Goal: Transaction & Acquisition: Purchase product/service

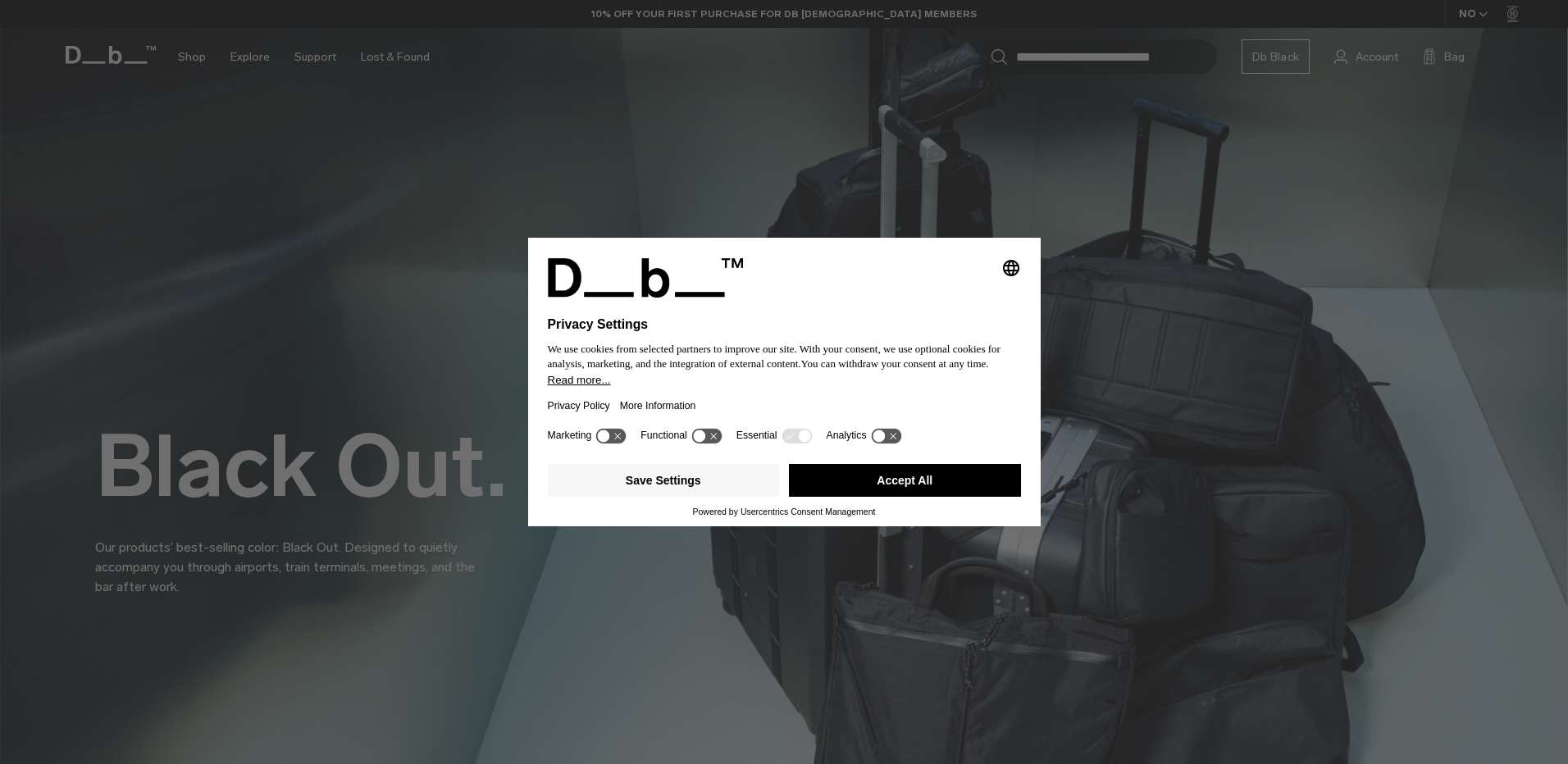
click at [921, 472] on button "Accept All" at bounding box center [904, 481] width 232 height 33
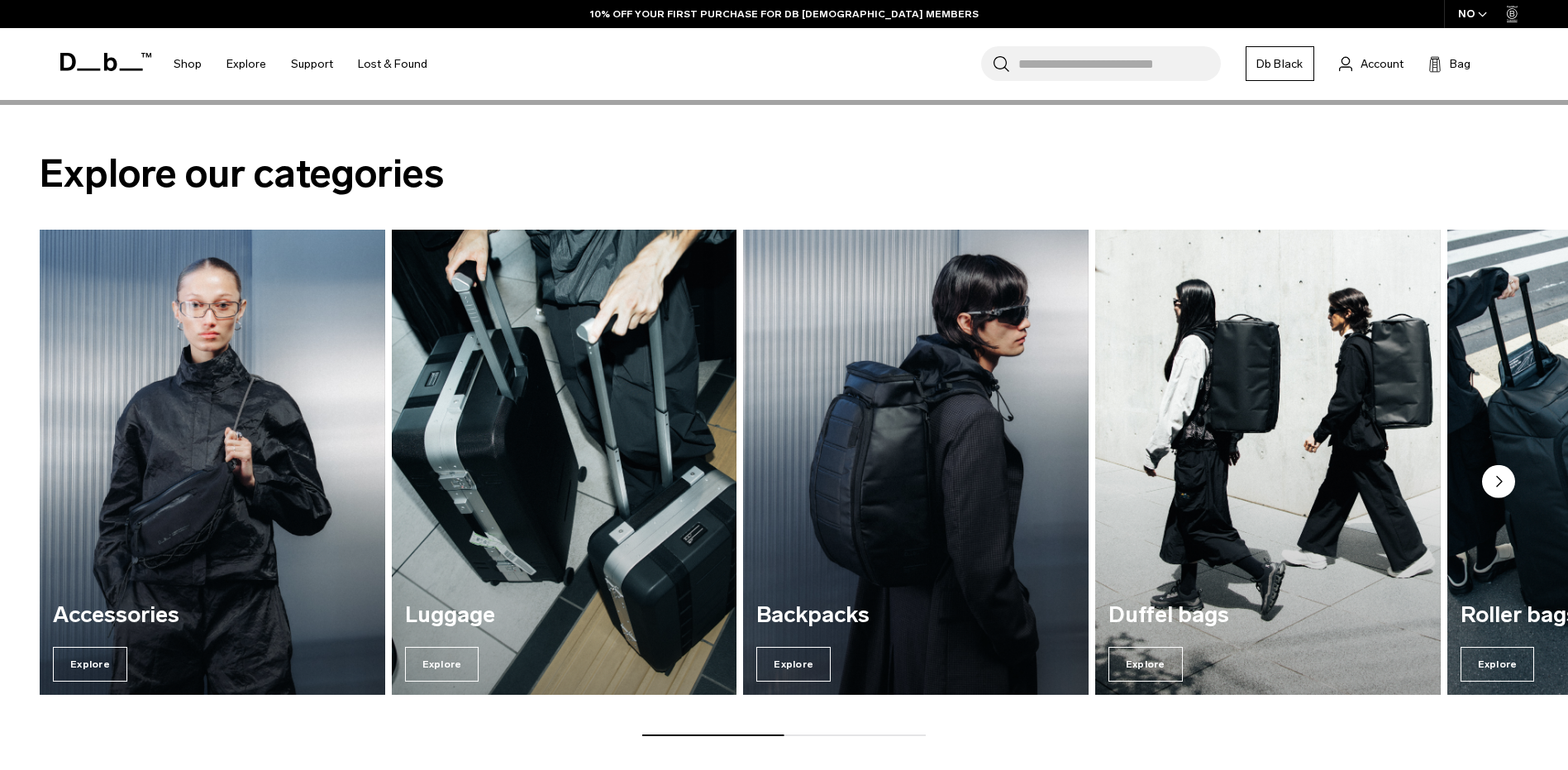
scroll to position [2315, 0]
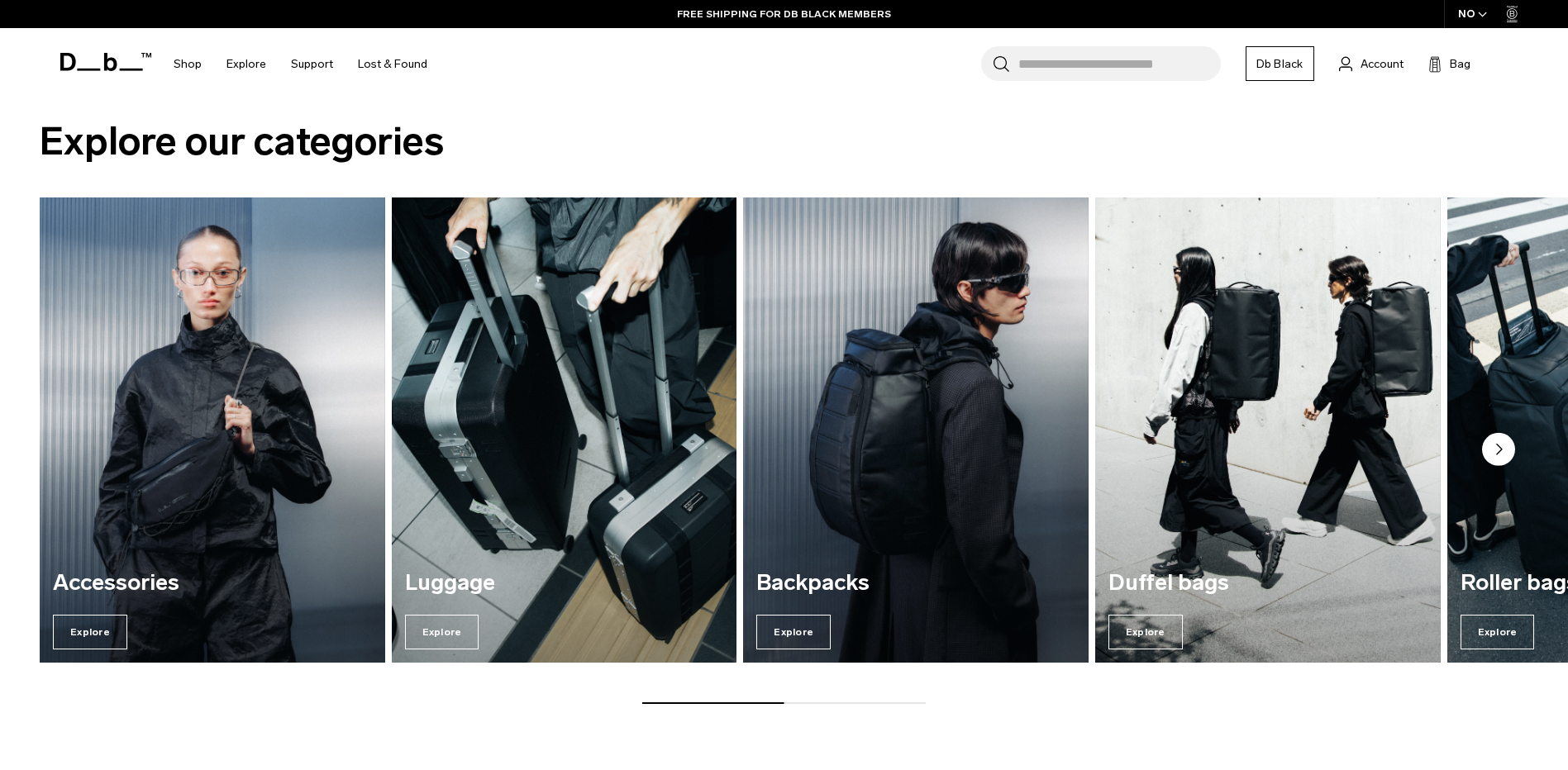
click at [1498, 456] on circle "Next slide" at bounding box center [1498, 449] width 33 height 33
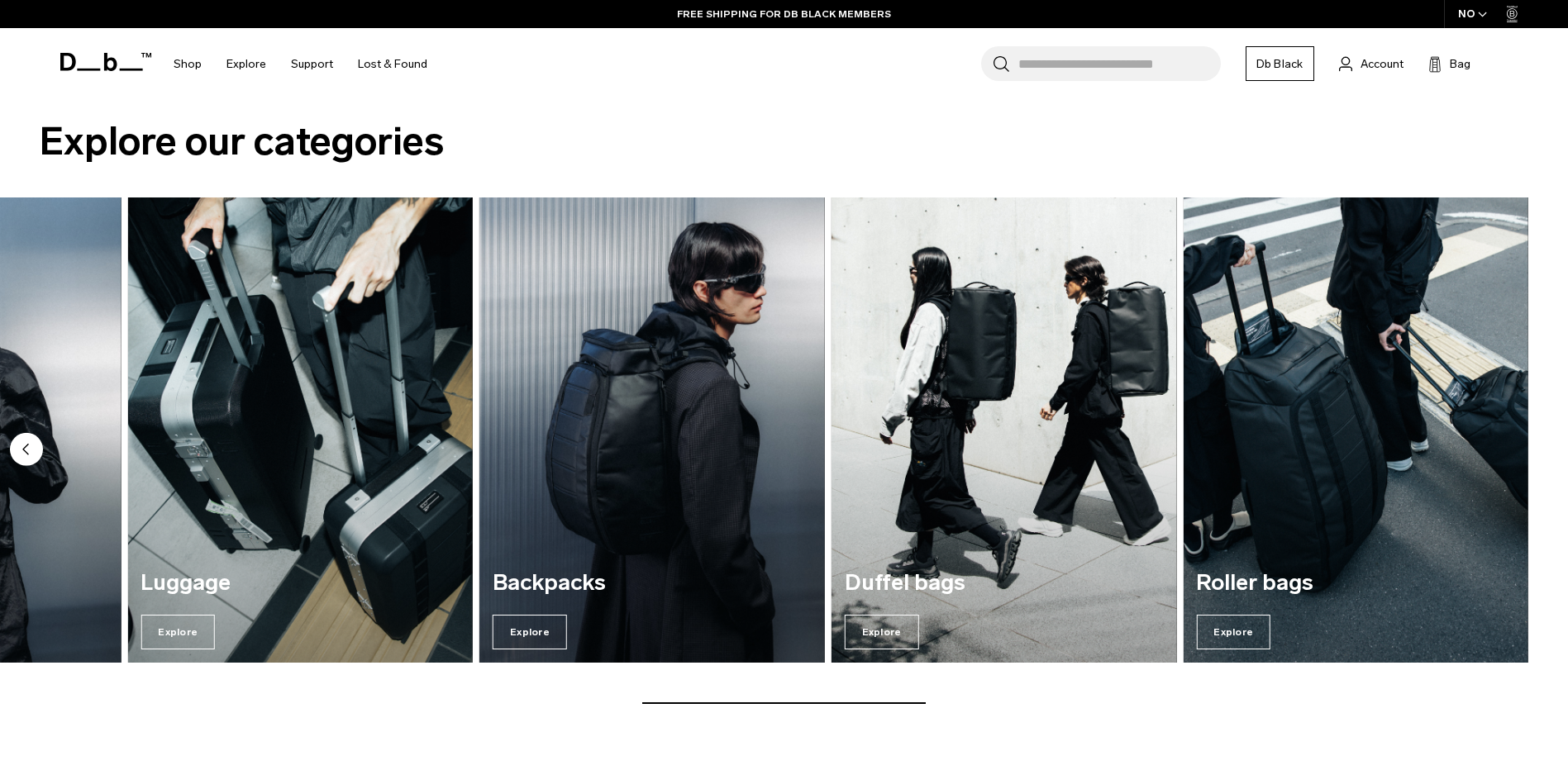
click at [1498, 456] on img "5 / 5" at bounding box center [1355, 430] width 346 height 466
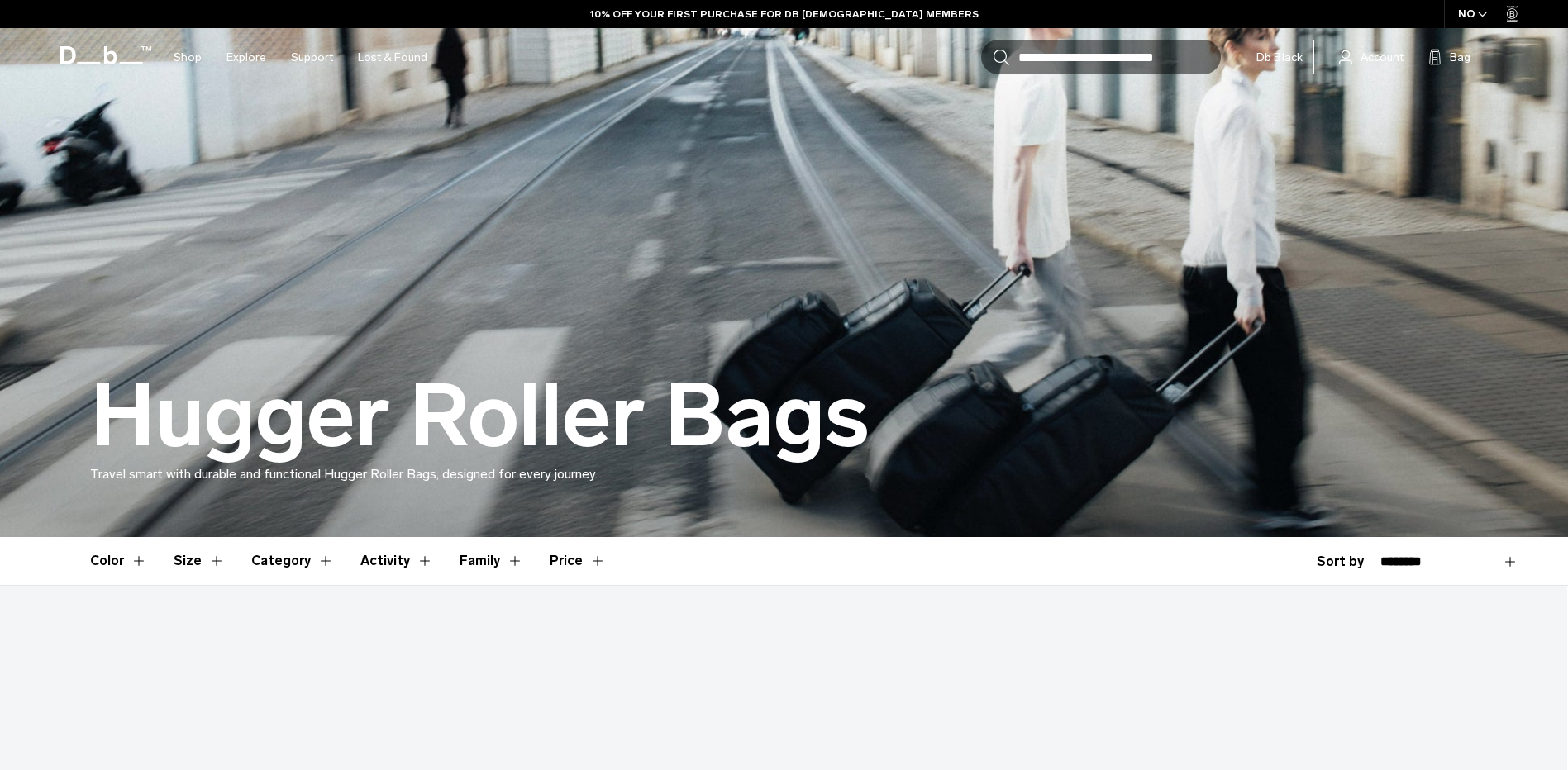
click at [834, 311] on img at bounding box center [784, 268] width 1568 height 537
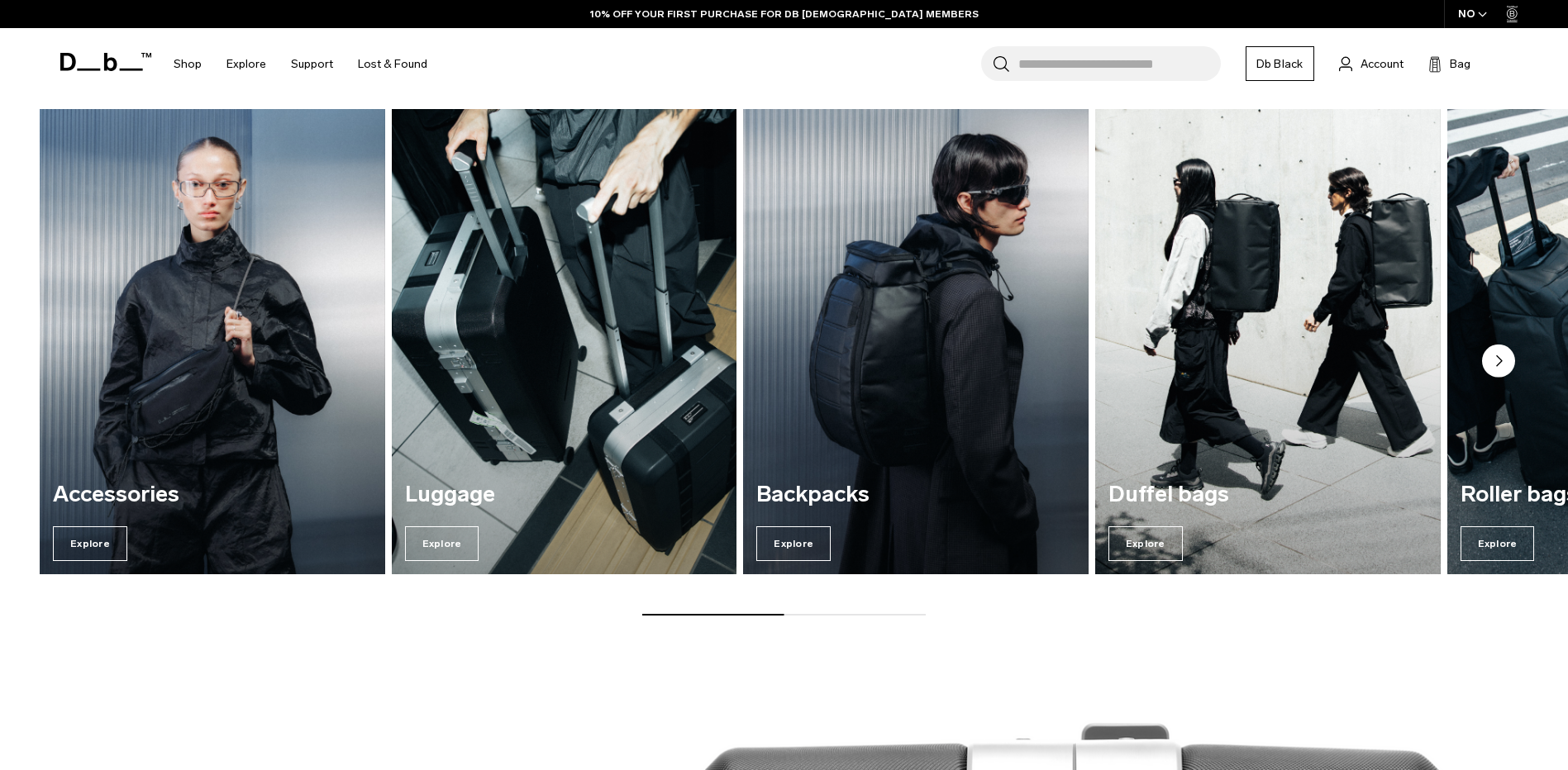
scroll to position [2315, 0]
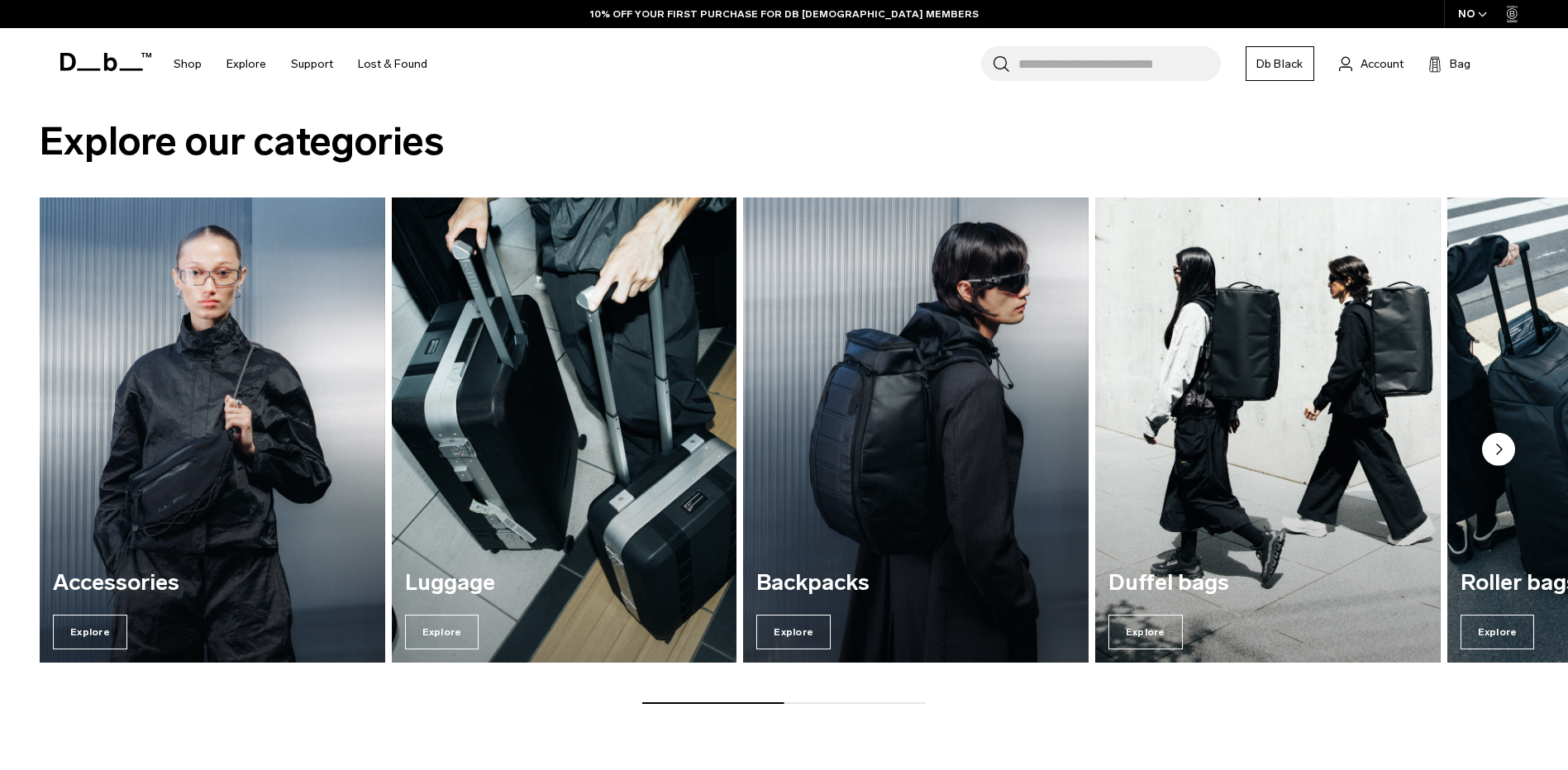
click at [1500, 444] on circle "Next slide" at bounding box center [1498, 449] width 33 height 33
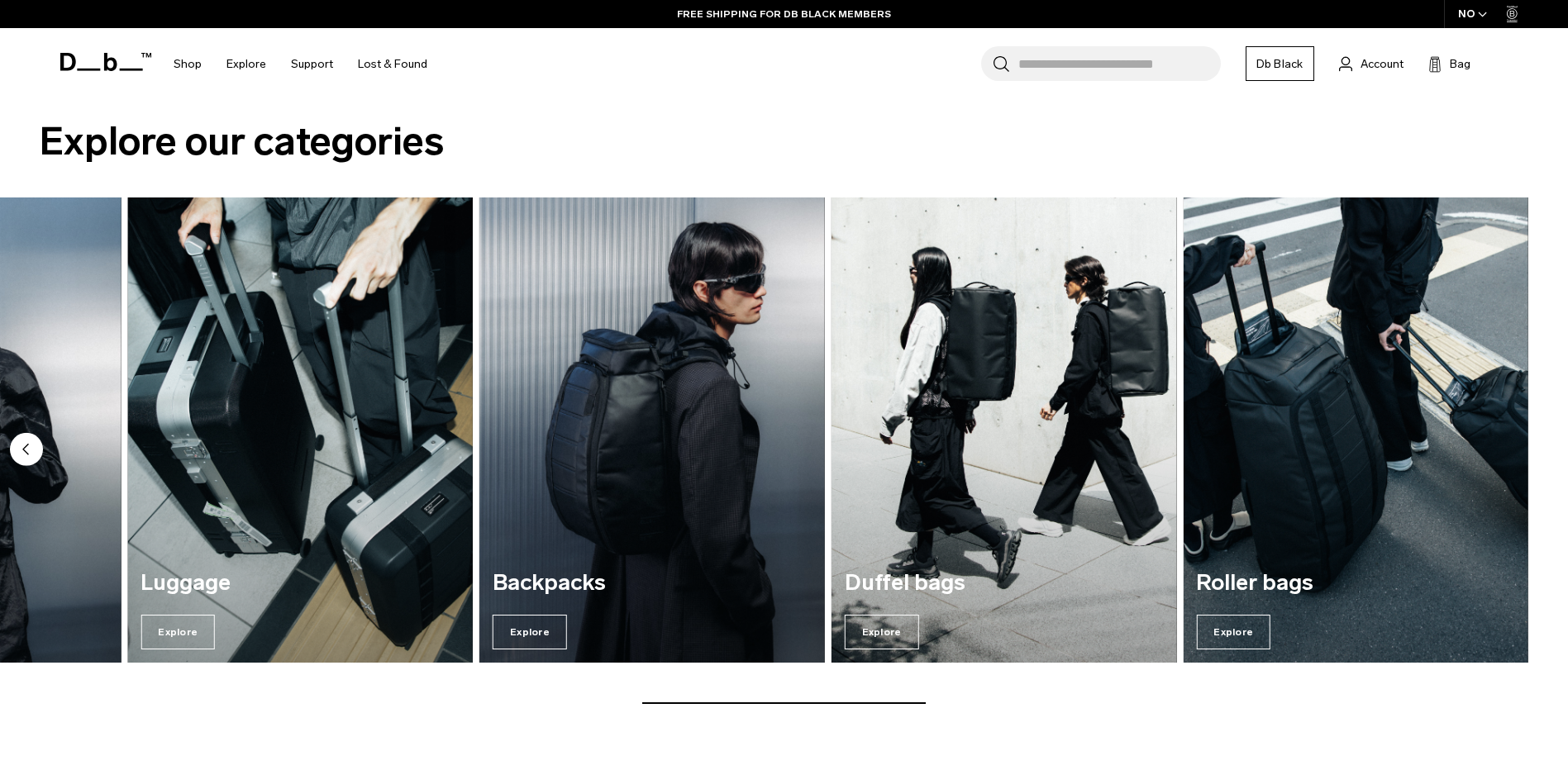
click at [339, 426] on img "2 / 5" at bounding box center [300, 430] width 355 height 481
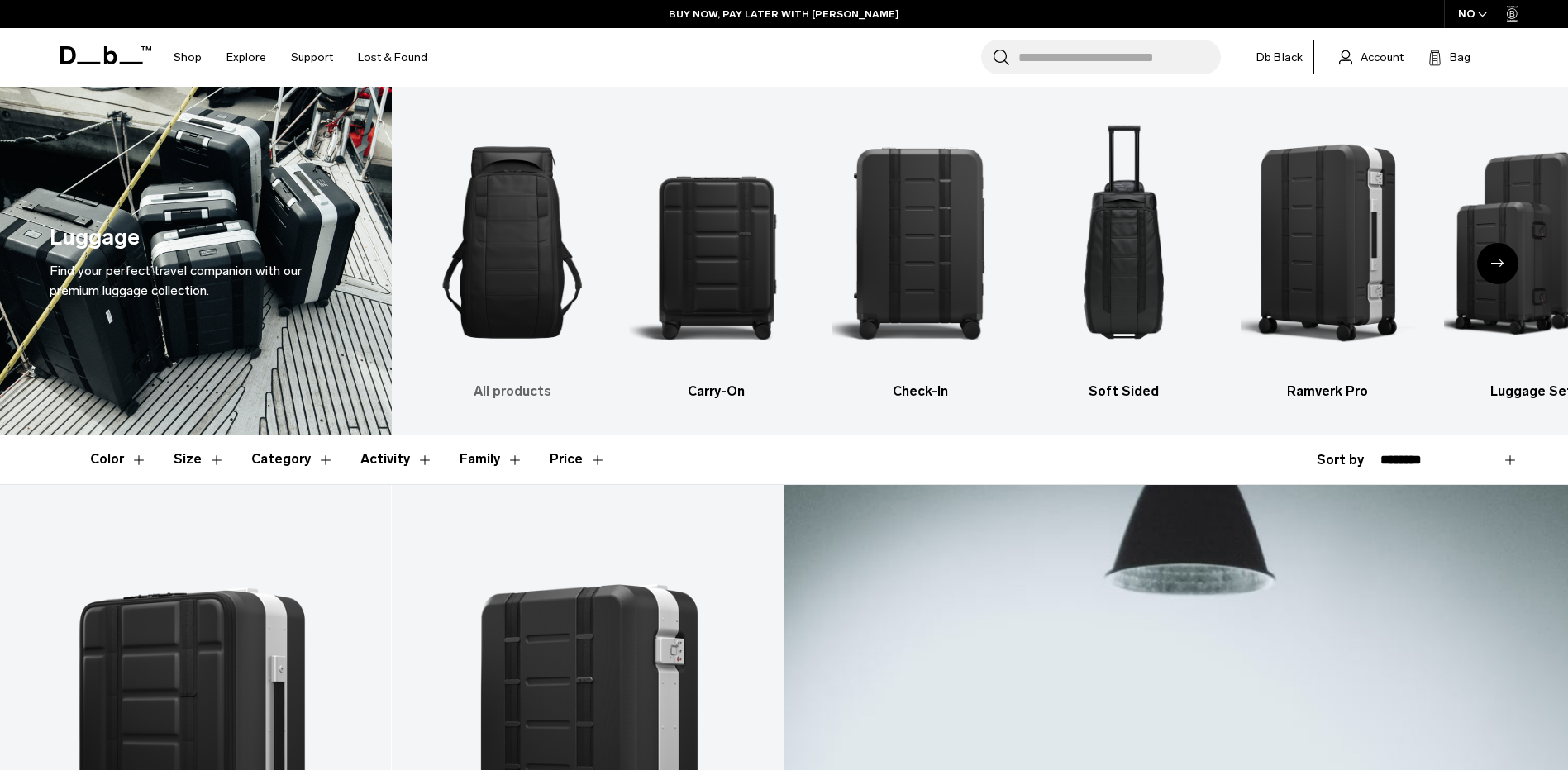
click at [468, 227] on img "1 / 6" at bounding box center [513, 243] width 175 height 262
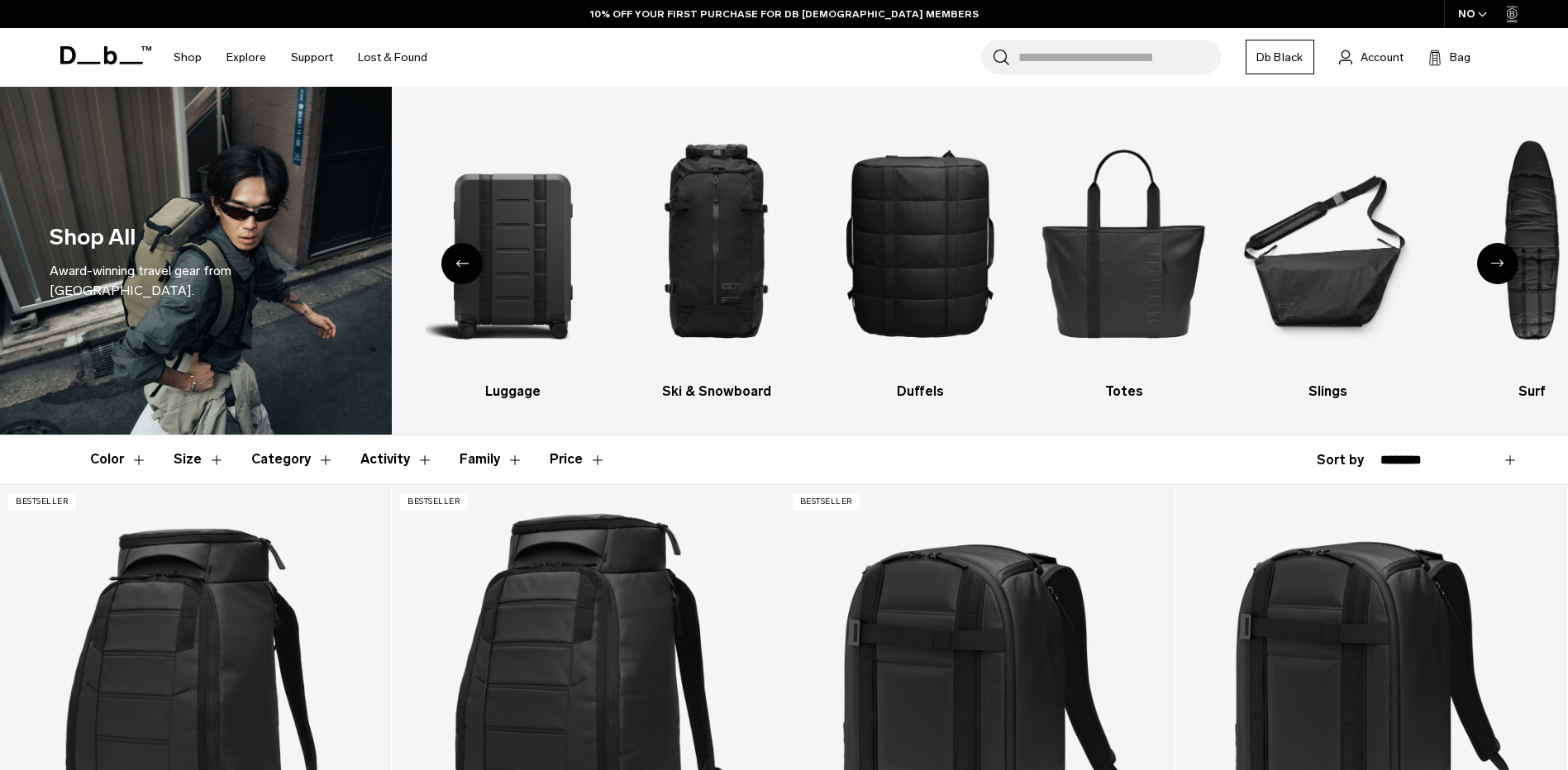
click at [213, 467] on button "Size" at bounding box center [199, 459] width 51 height 48
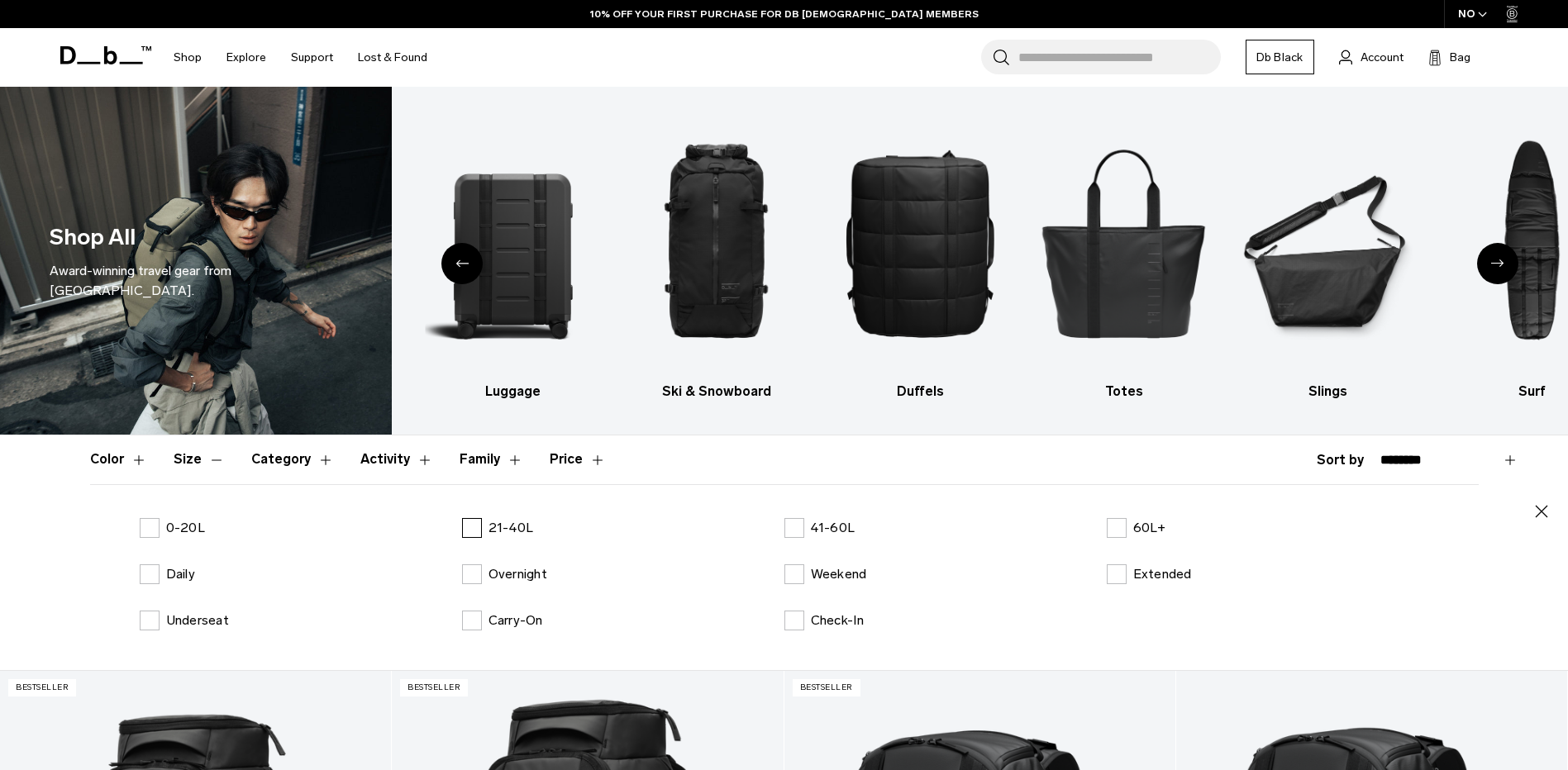
click at [470, 536] on label "21-40L" at bounding box center [498, 528] width 72 height 19
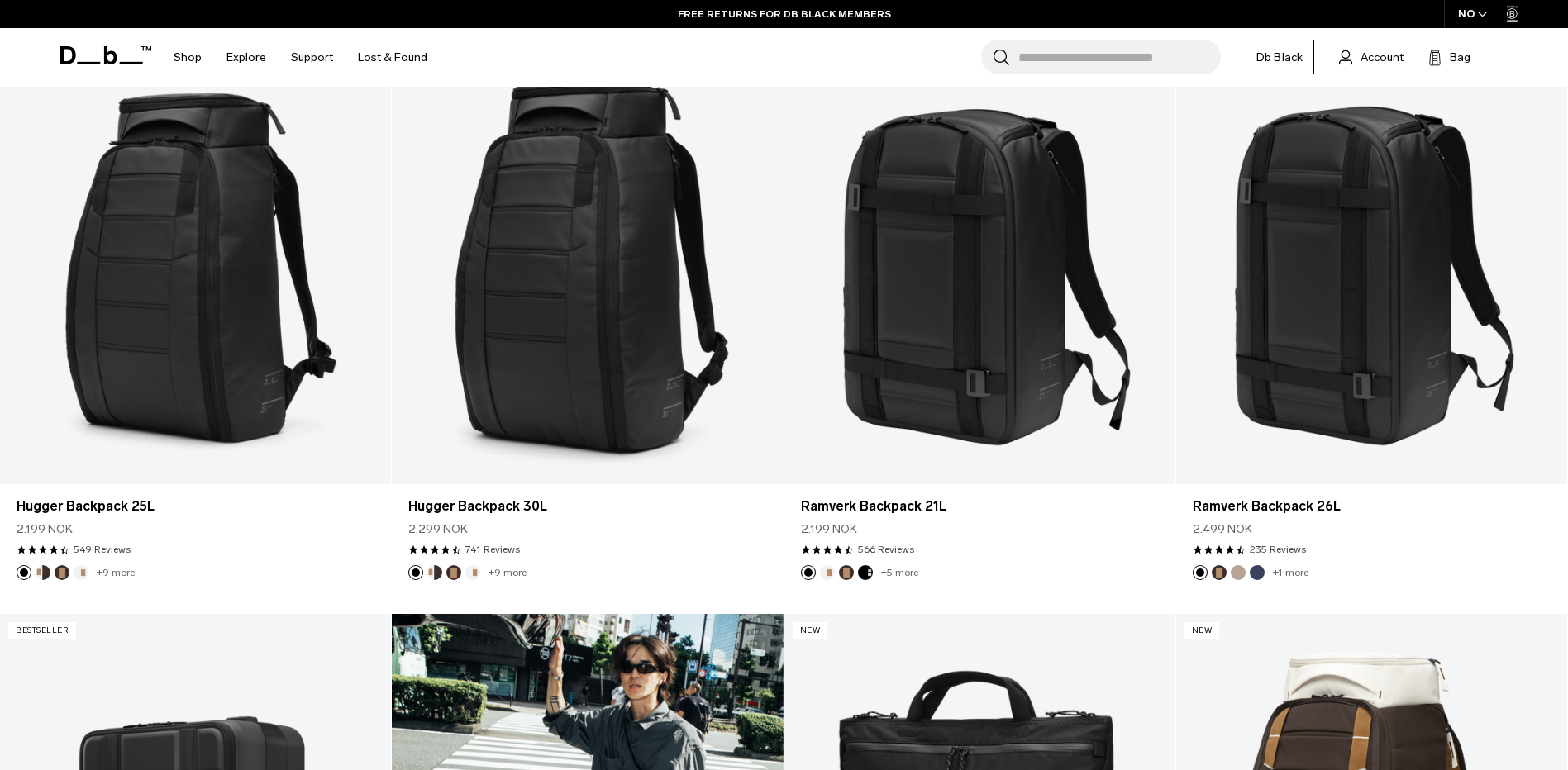
scroll to position [661, 0]
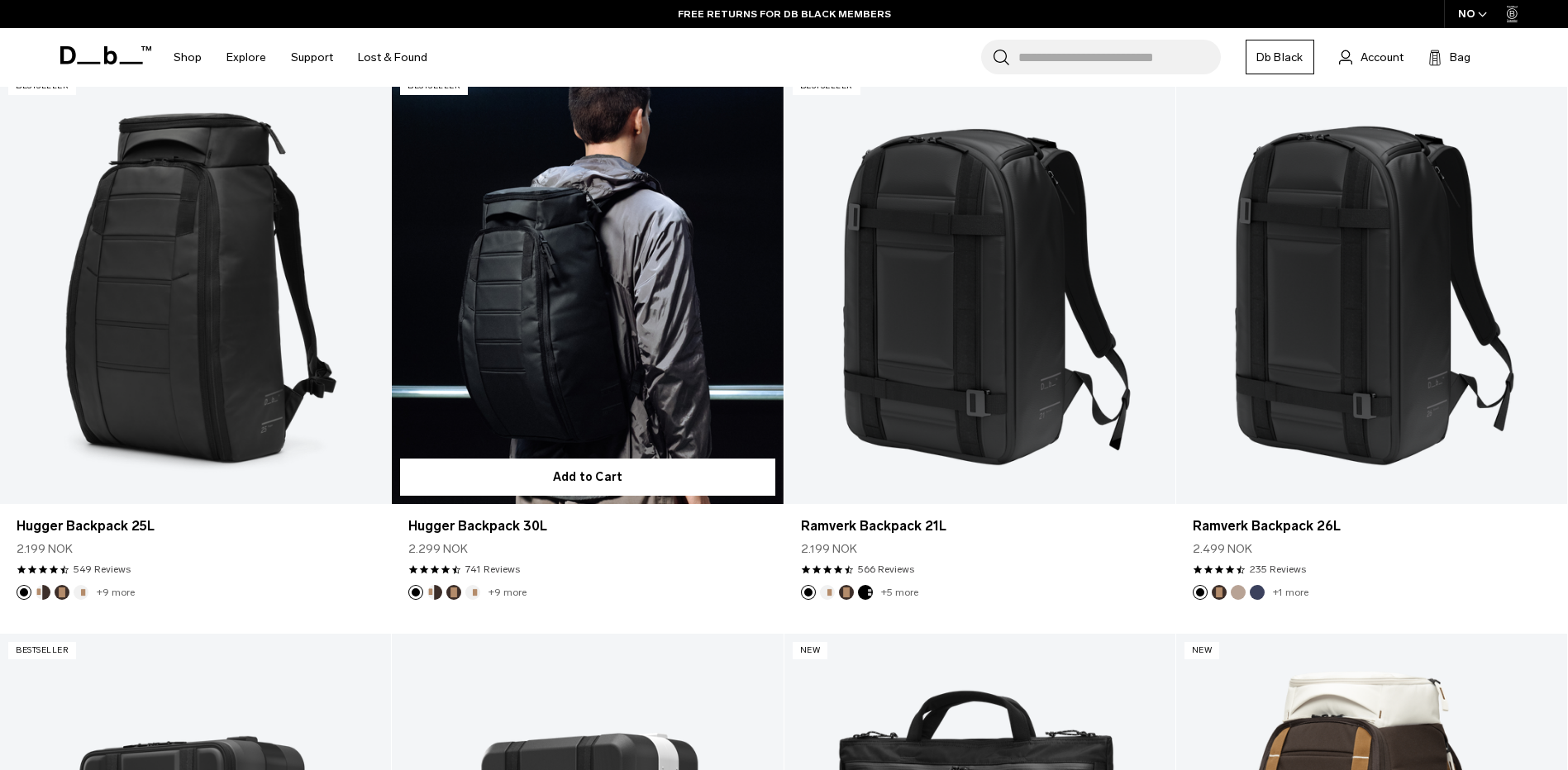
click at [654, 243] on link "Hugger Backpack 30L" at bounding box center [587, 287] width 391 height 435
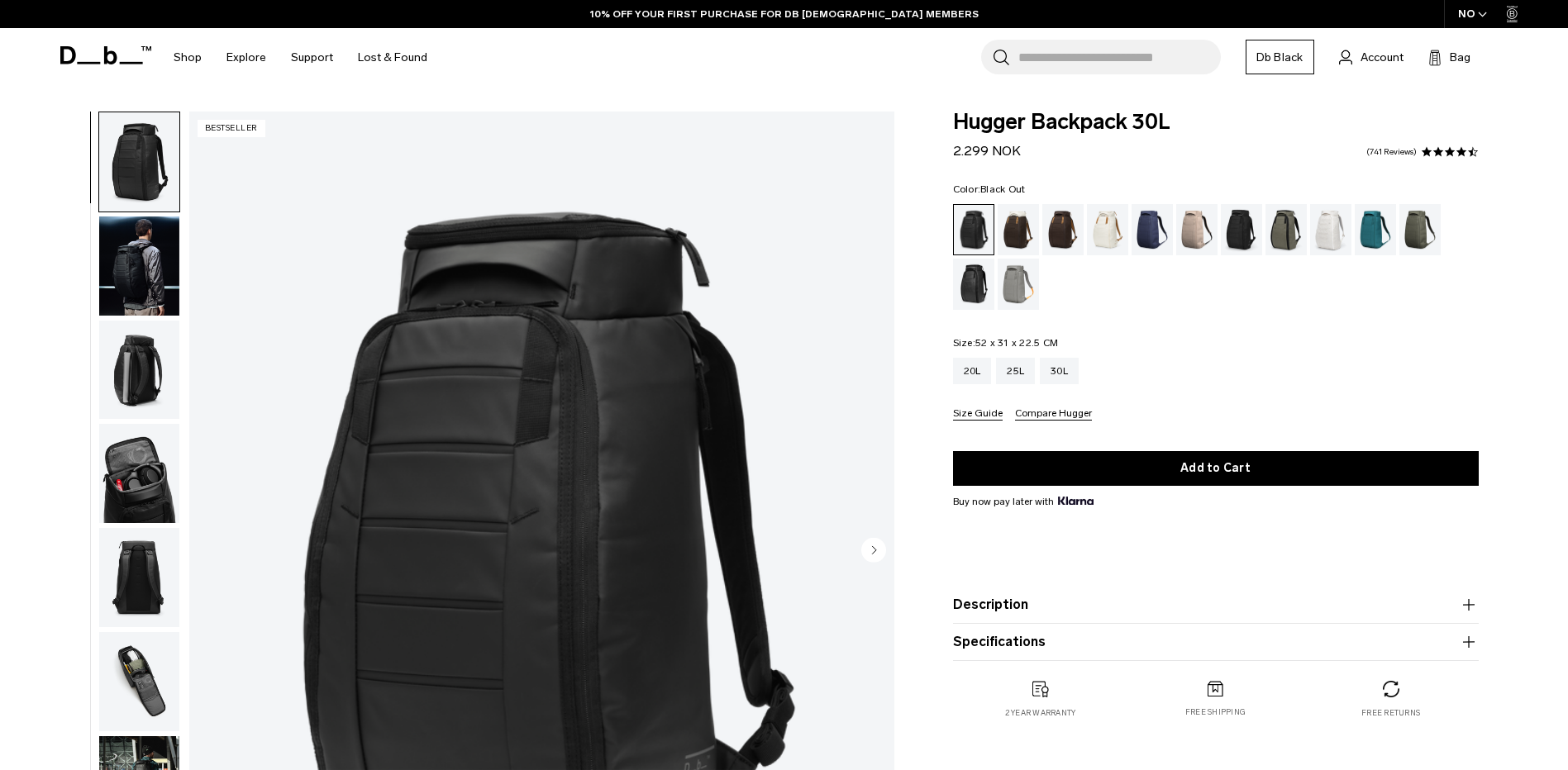
click at [131, 252] on img "button" at bounding box center [139, 266] width 81 height 99
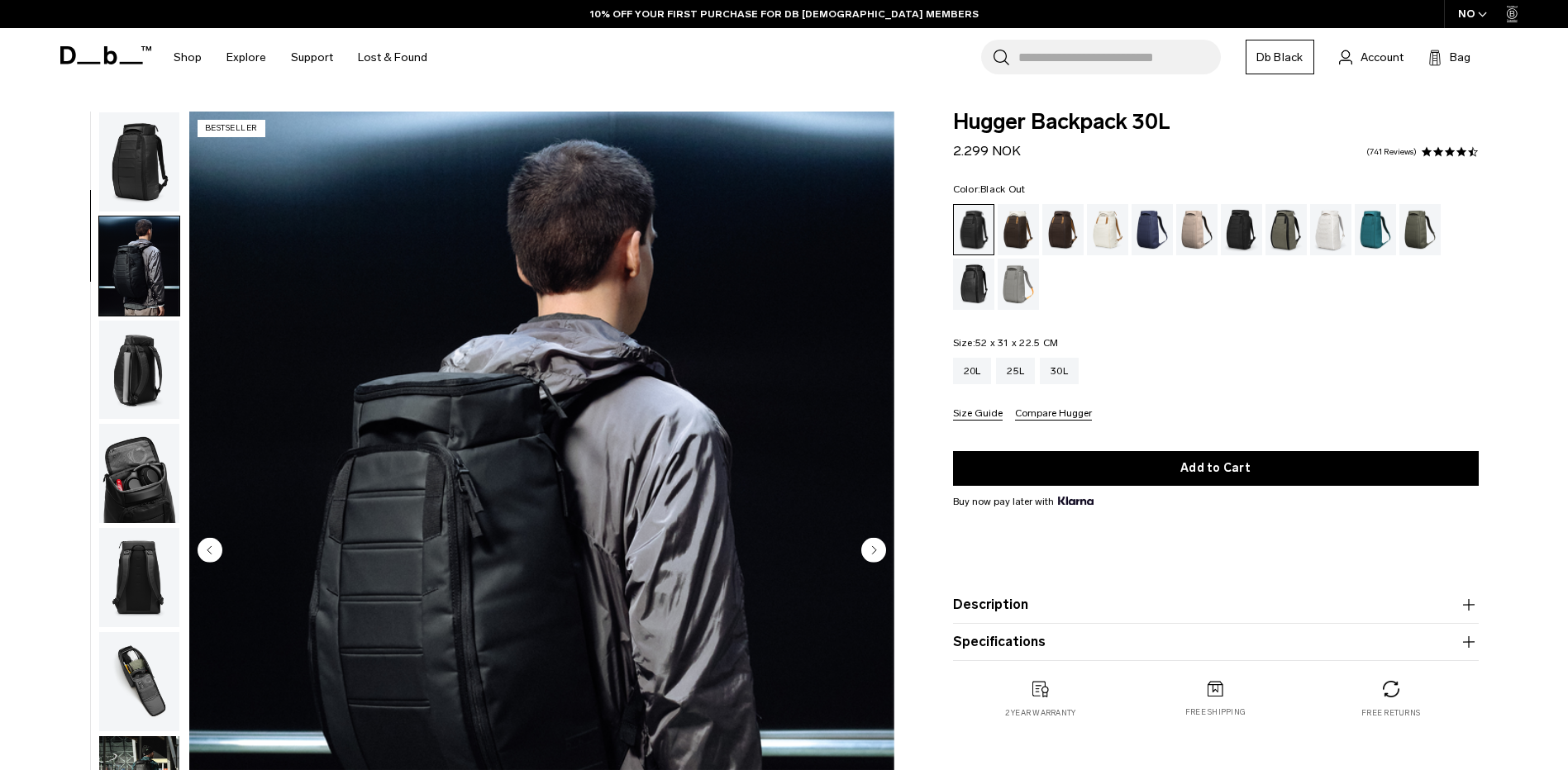
scroll to position [104, 0]
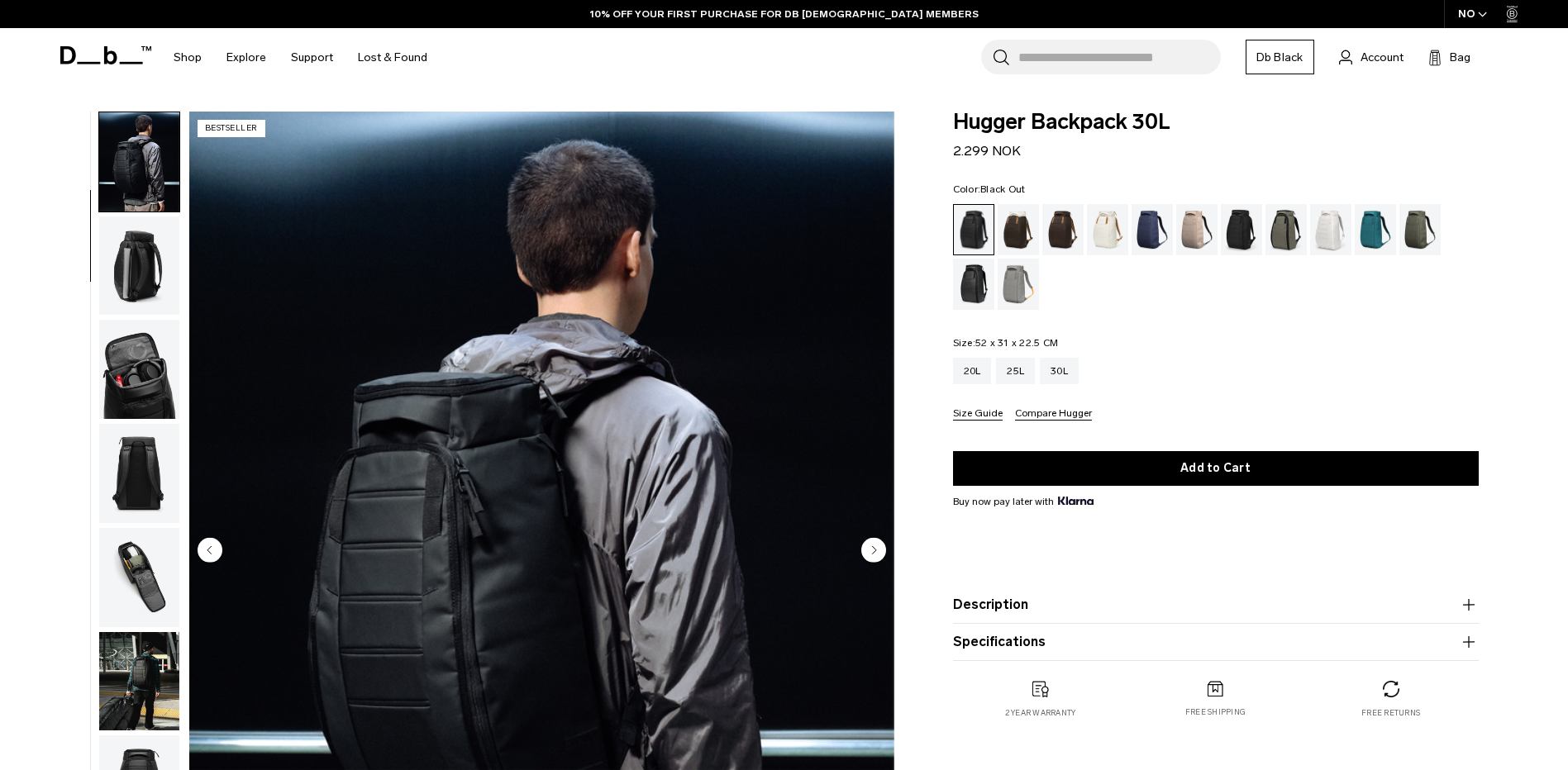
click at [174, 318] on ul at bounding box center [139, 552] width 82 height 881
click at [141, 261] on img "button" at bounding box center [139, 266] width 81 height 99
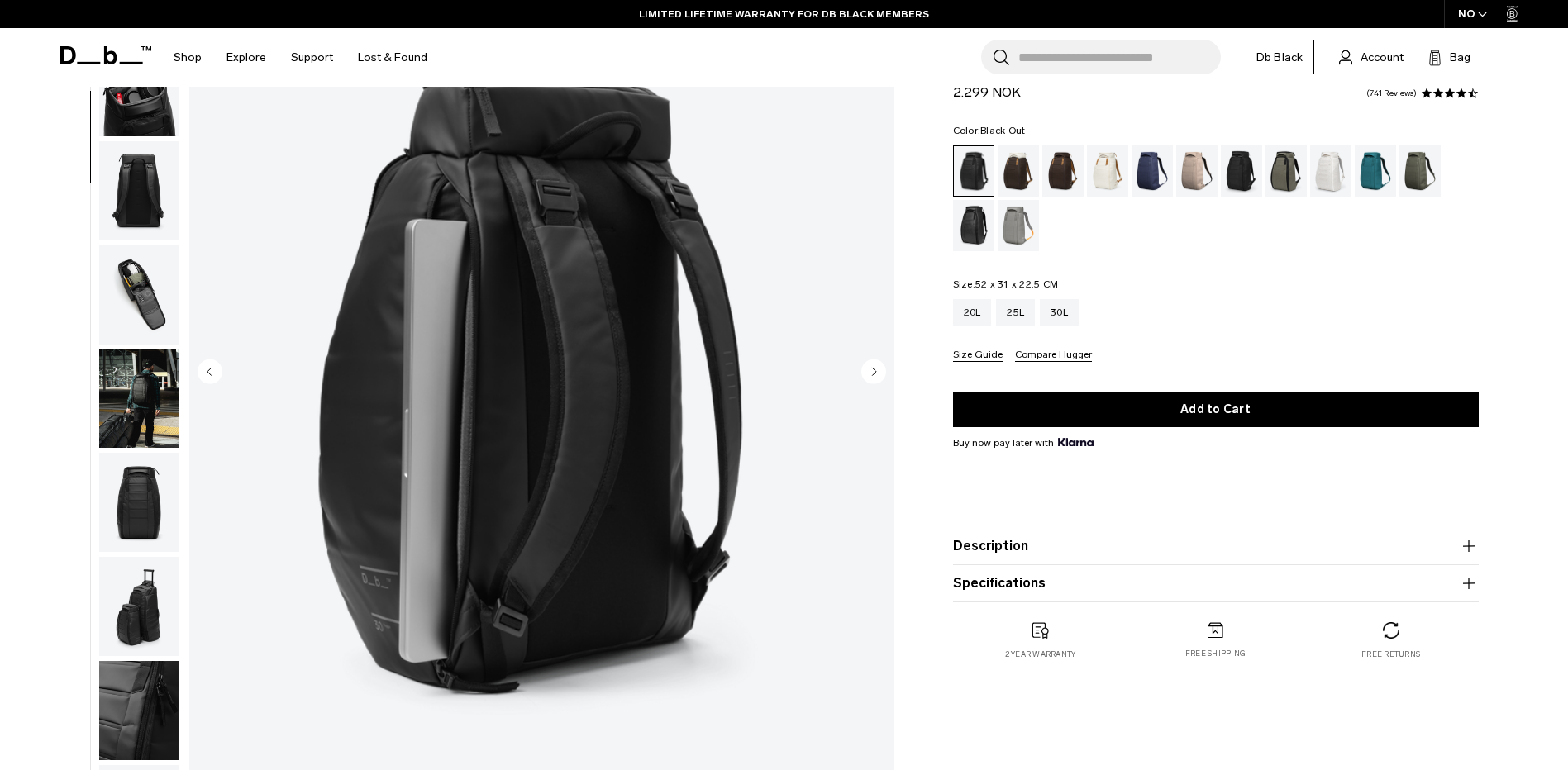
scroll to position [0, 0]
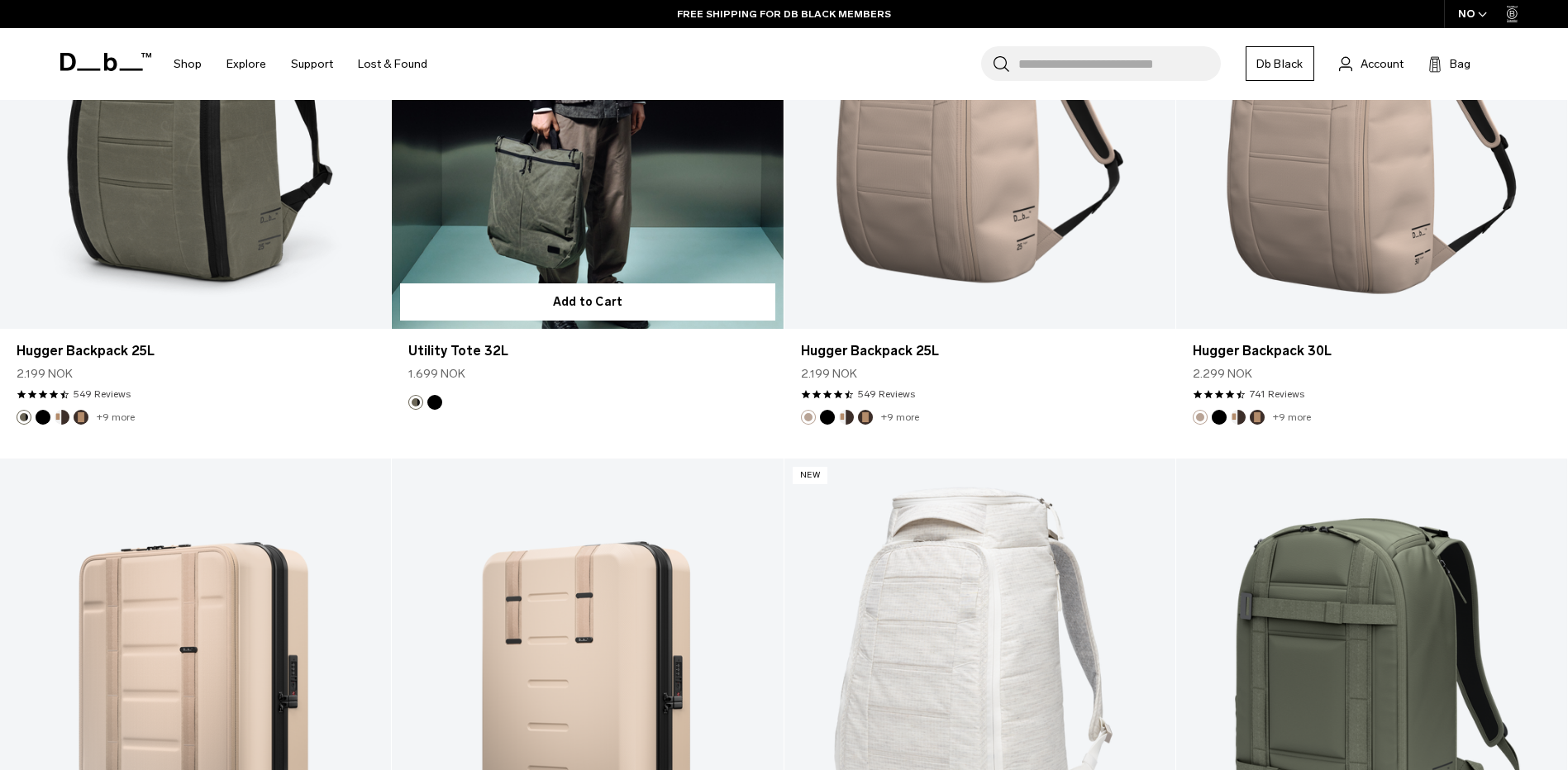
scroll to position [3799, 0]
